Goal: Check status: Check status

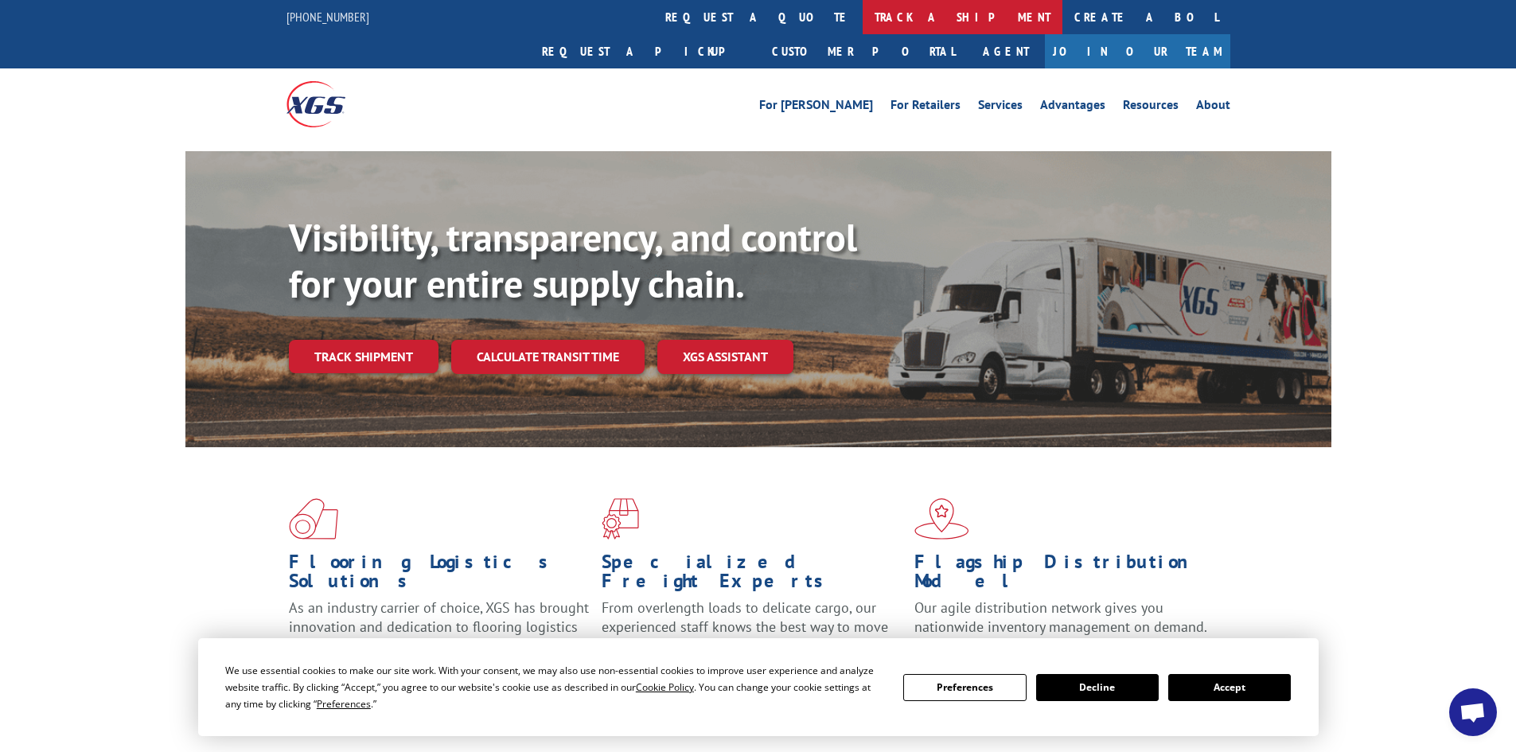
click at [863, 10] on link "track a shipment" at bounding box center [963, 17] width 200 height 34
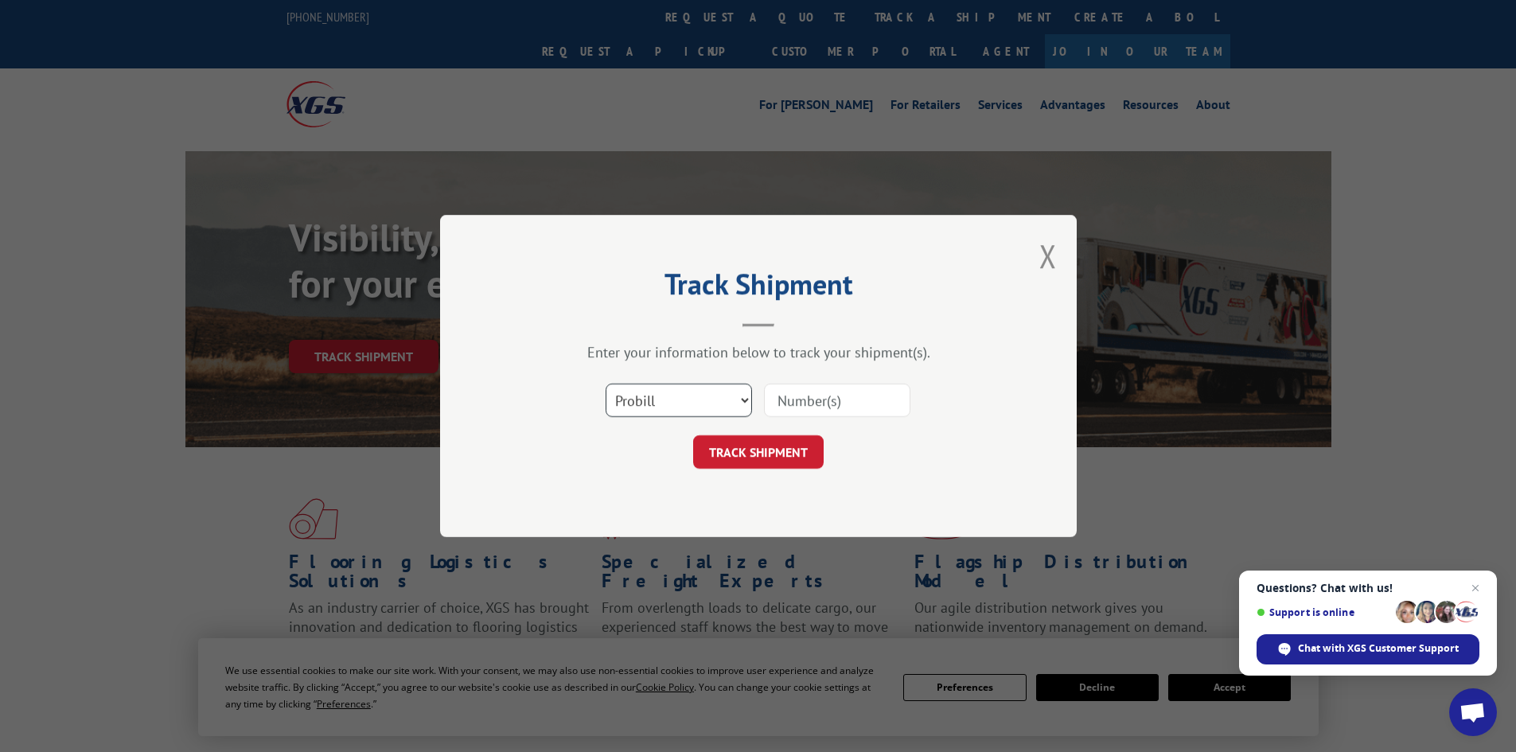
click at [702, 393] on select "Select category... Probill BOL PO" at bounding box center [679, 400] width 146 height 33
select select "bol"
click at [606, 384] on select "Select category... Probill BOL PO" at bounding box center [679, 400] width 146 height 33
click at [769, 385] on input at bounding box center [837, 400] width 146 height 33
type input "7068727"
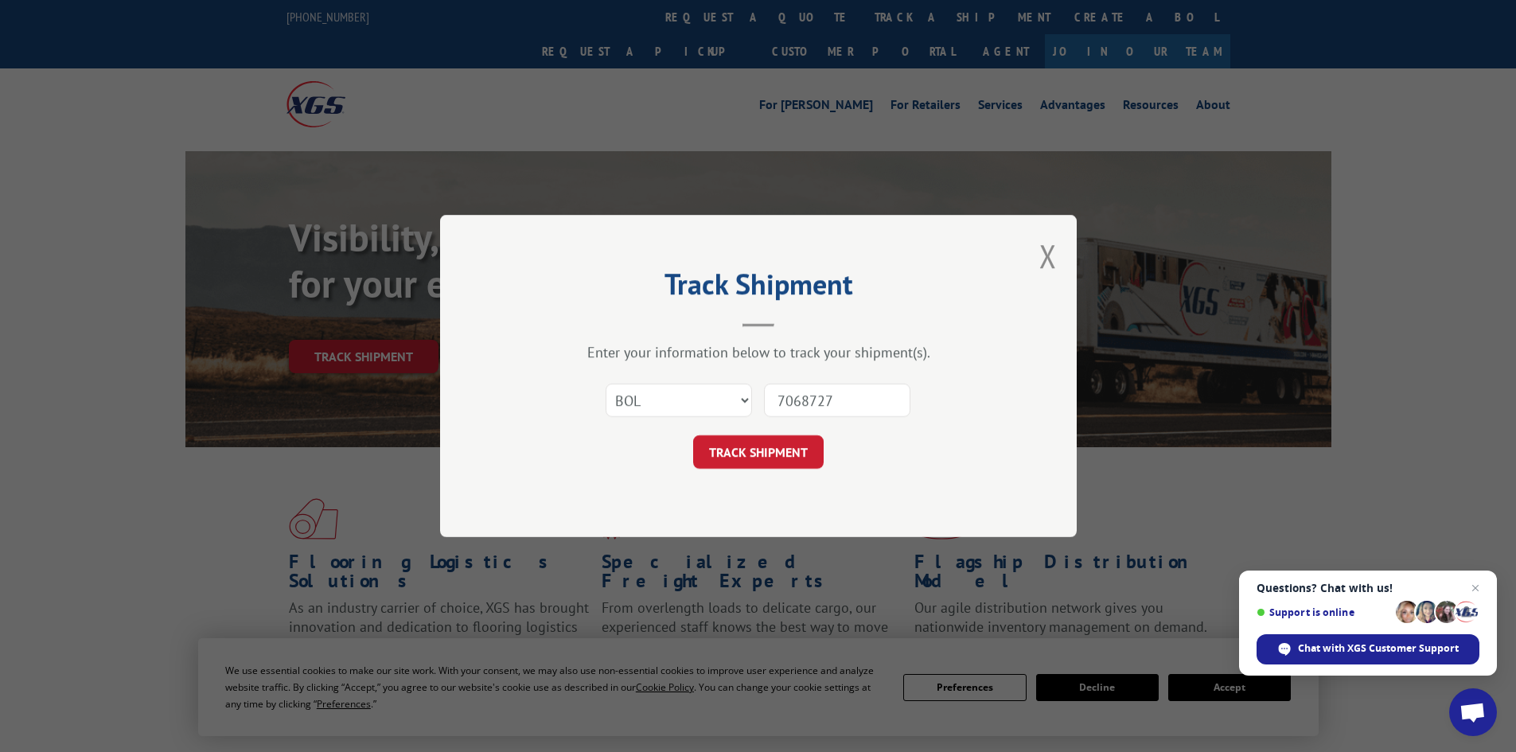
click at [693, 435] on button "TRACK SHIPMENT" at bounding box center [758, 451] width 131 height 33
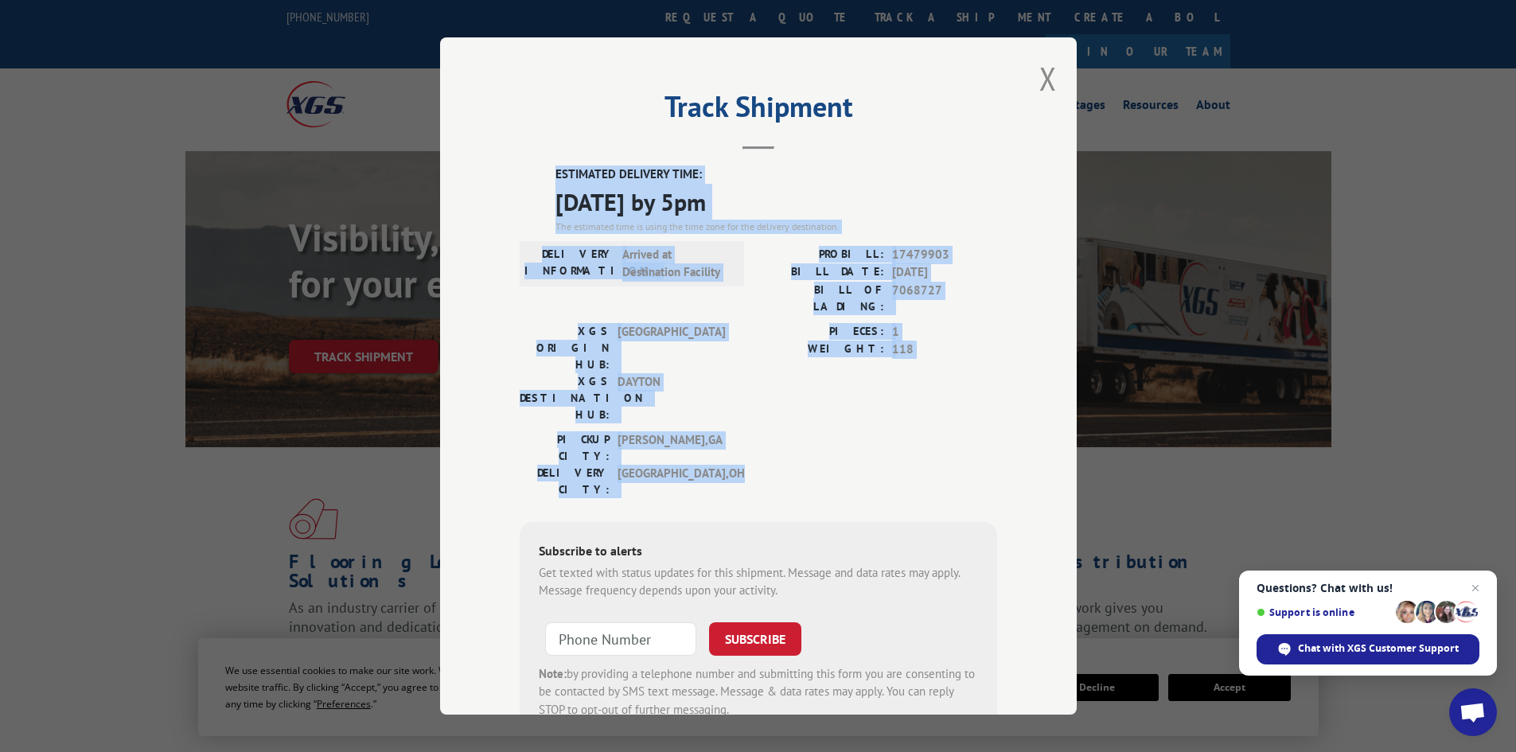
drag, startPoint x: 730, startPoint y: 399, endPoint x: 490, endPoint y: 157, distance: 340.5
click at [490, 157] on div "Track Shipment ESTIMATED DELIVERY TIME: [DATE] by 5pm The estimated time is usi…" at bounding box center [758, 375] width 637 height 677
copy div "ESTIMATED DELIVERY TIME: [DATE] by 5pm The estimated time is using the time zon…"
